Goal: Task Accomplishment & Management: Manage account settings

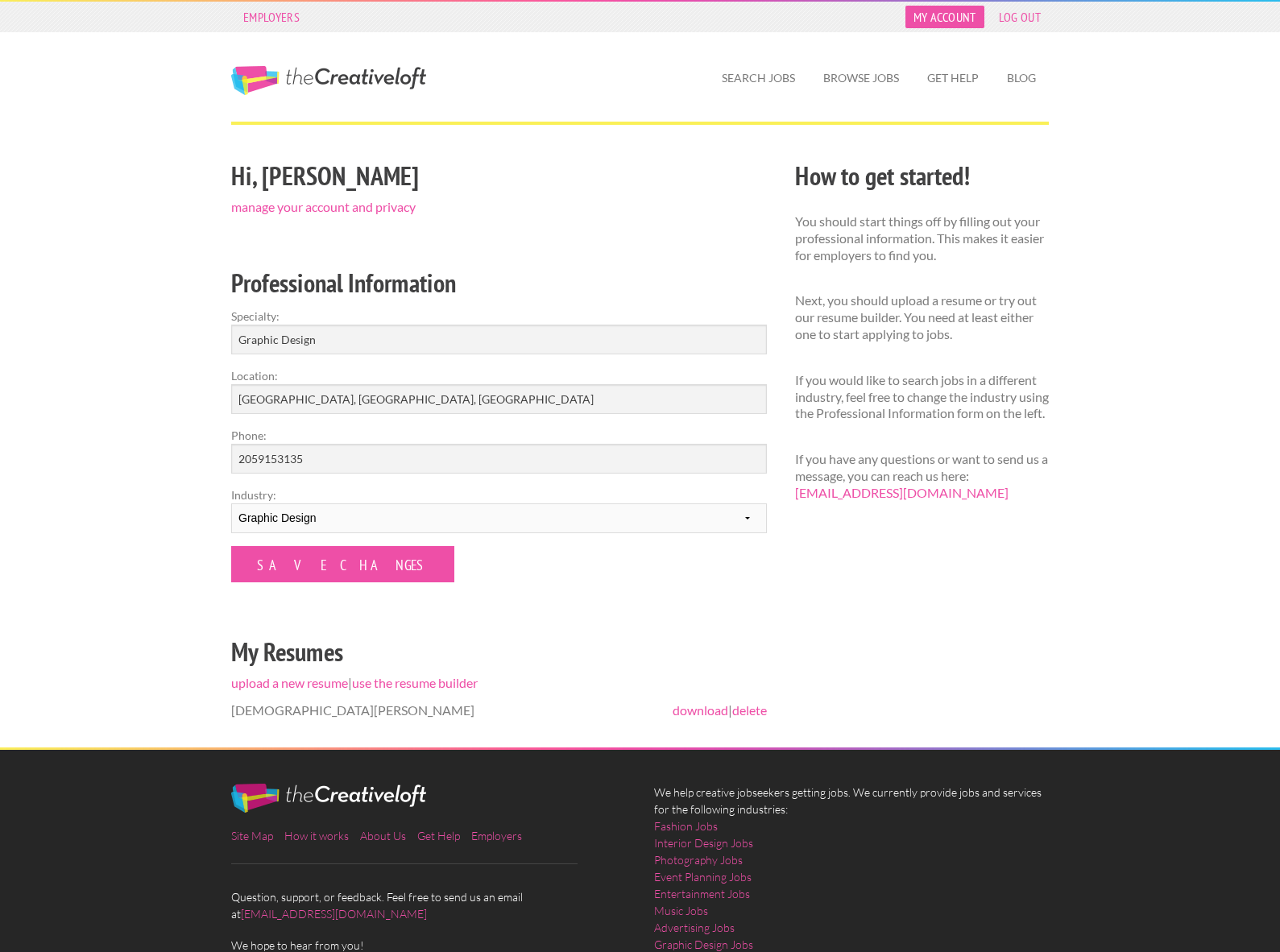
click at [936, 7] on link "My Account" at bounding box center [946, 17] width 79 height 22
click at [937, 15] on link "My Account" at bounding box center [946, 17] width 79 height 22
click at [334, 199] on link "manage your account and privacy" at bounding box center [323, 206] width 184 height 16
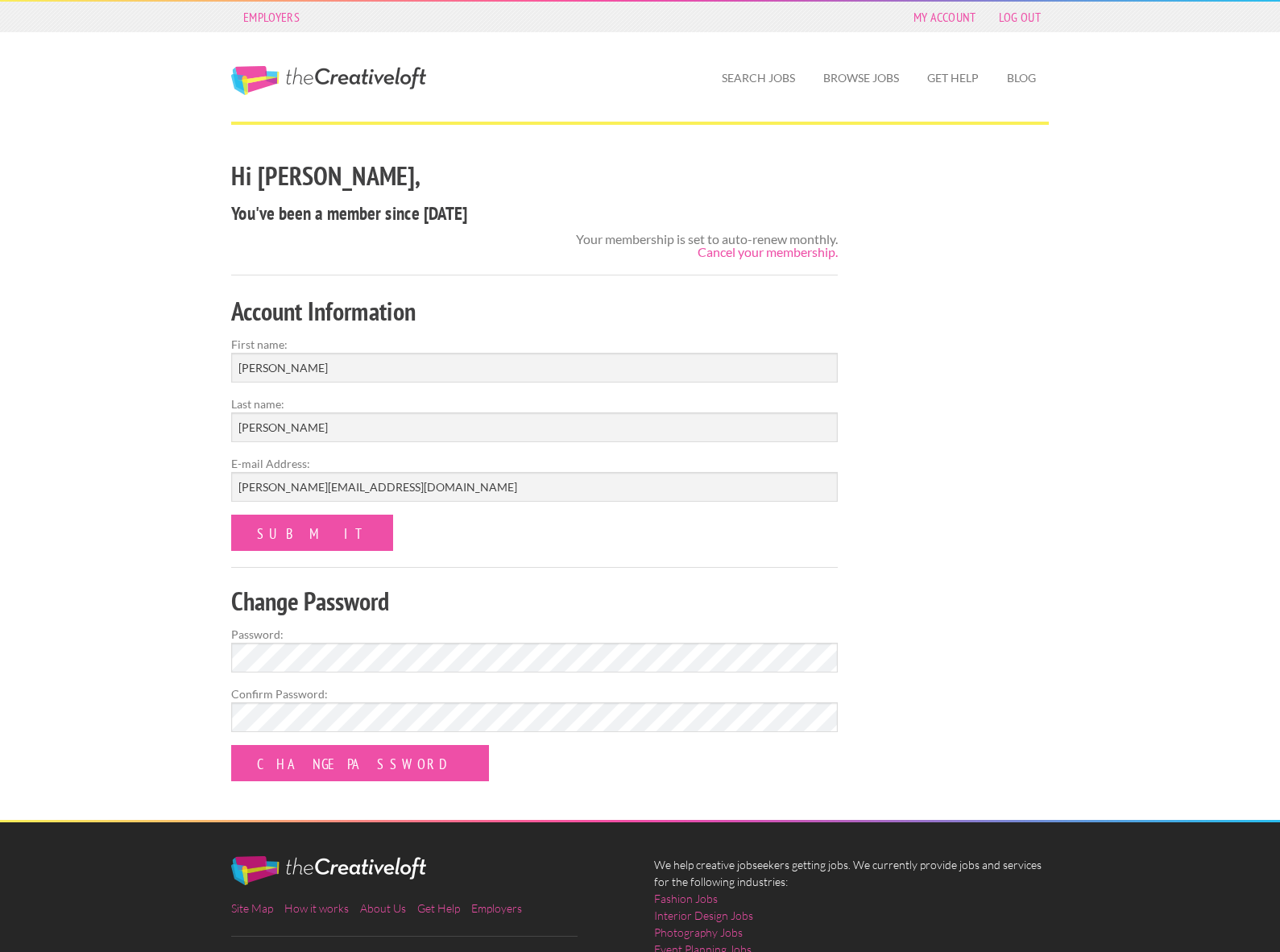
click at [731, 244] on div "Your membership is set to auto-renew monthly. Cancel your membership." at bounding box center [707, 245] width 262 height 26
click at [731, 249] on link "Cancel your membership." at bounding box center [768, 252] width 140 height 16
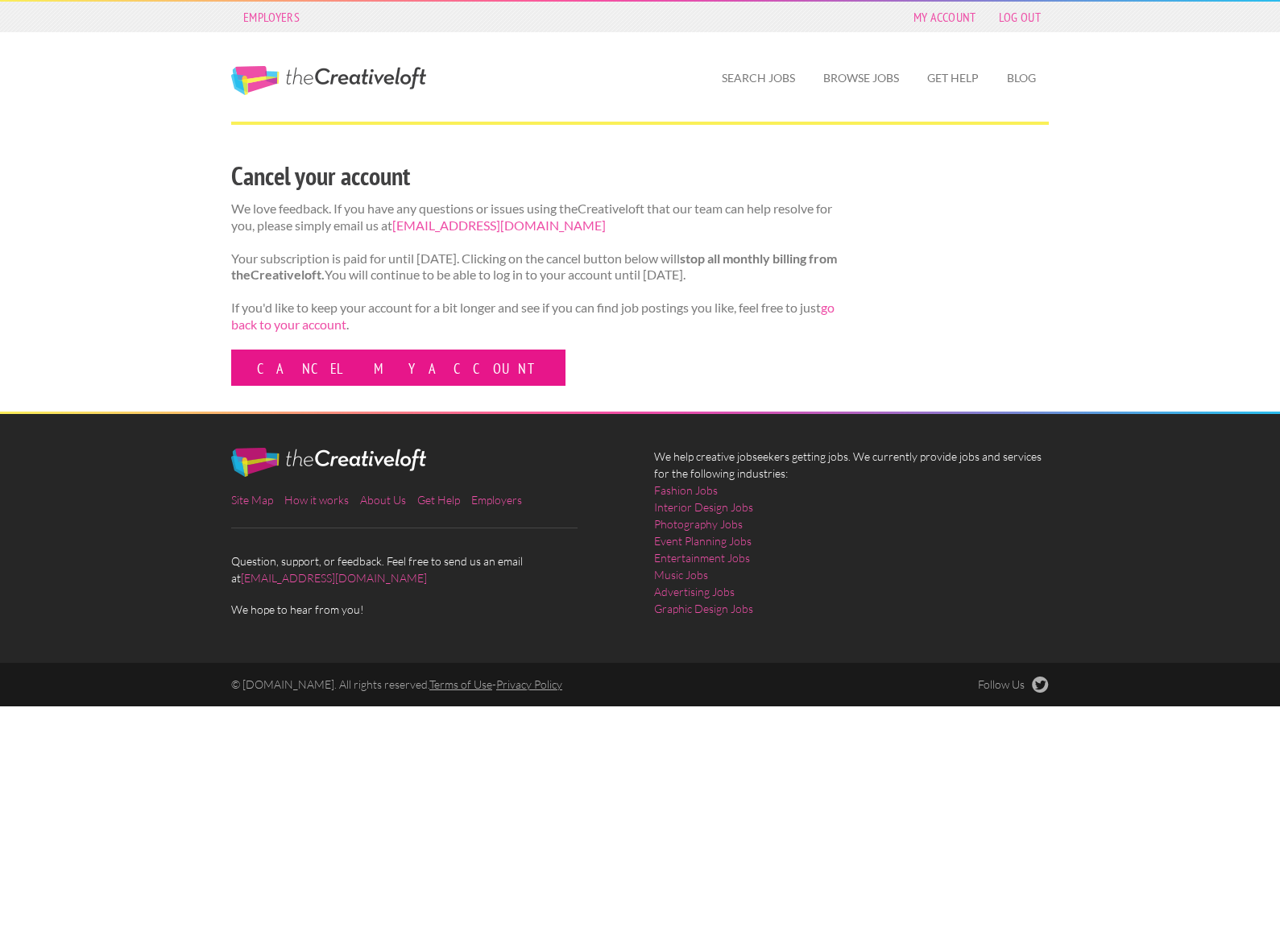
click at [349, 386] on link "Cancel my account" at bounding box center [398, 367] width 334 height 36
